Goal: Contribute content: Add original content to the website for others to see

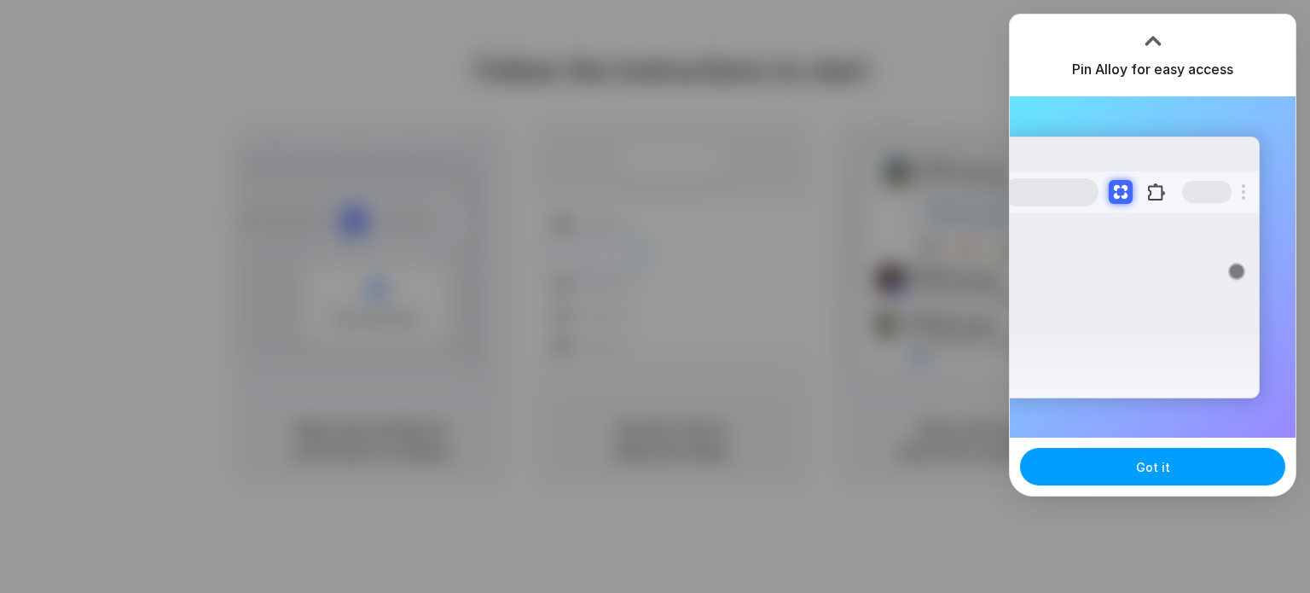
click at [1197, 452] on button "Got it" at bounding box center [1152, 467] width 265 height 38
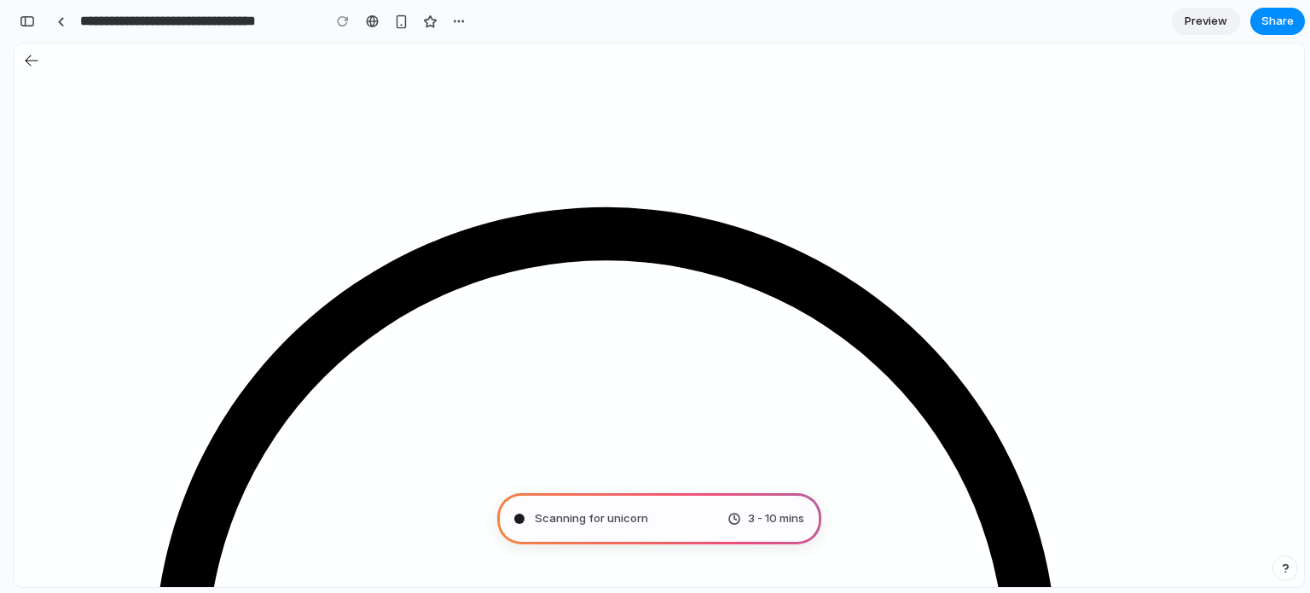
type input "**********"
